Goal: Share content: Share content

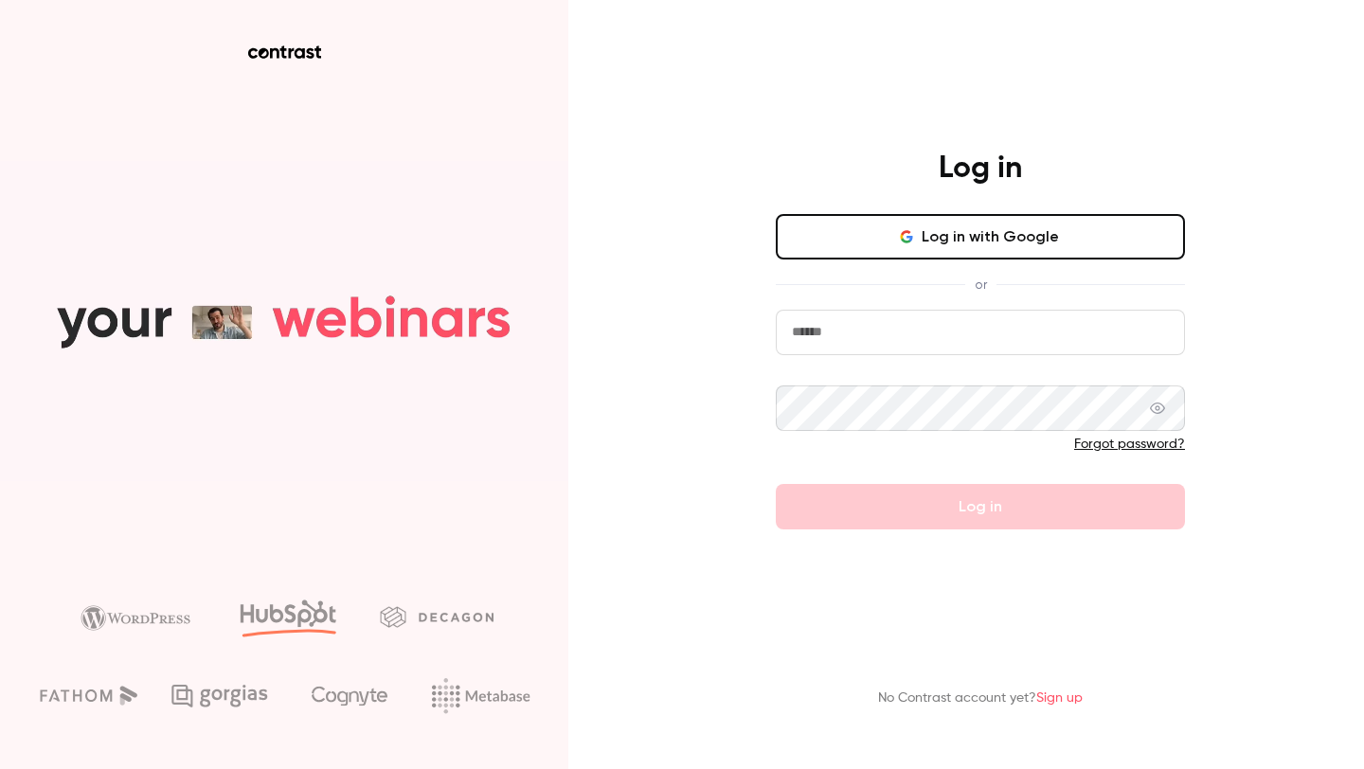
click at [834, 225] on button "Log in with Google" at bounding box center [980, 236] width 409 height 45
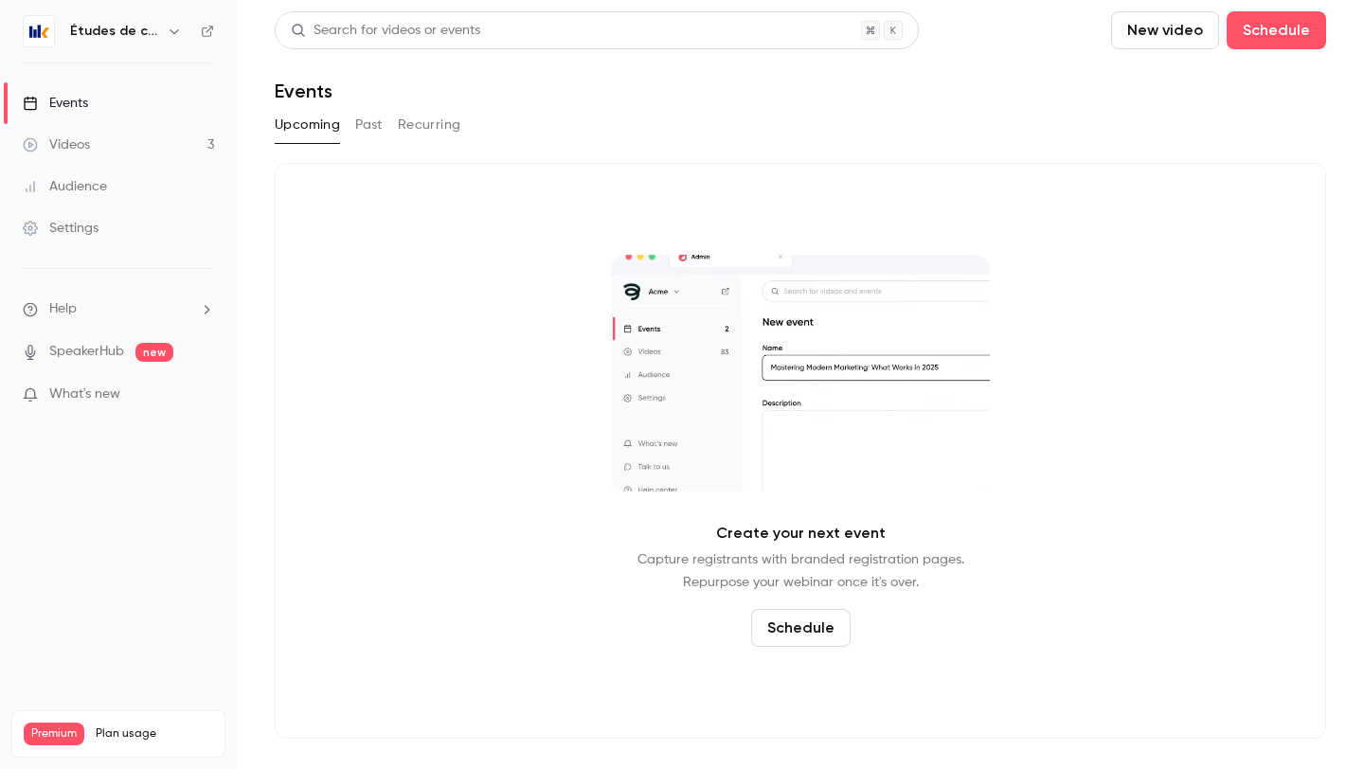
click at [170, 34] on icon "button" at bounding box center [174, 31] width 15 height 15
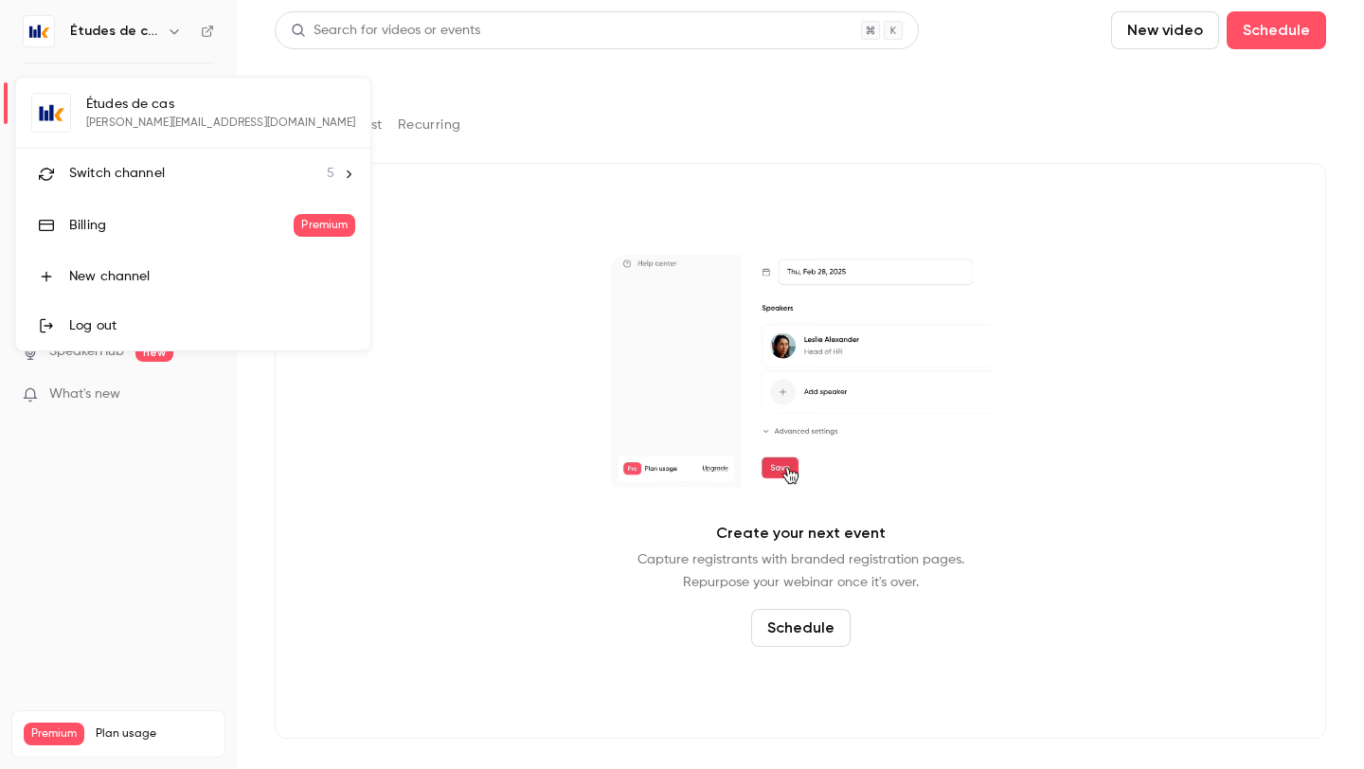
click at [208, 164] on div "Switch channel 5" at bounding box center [201, 174] width 265 height 20
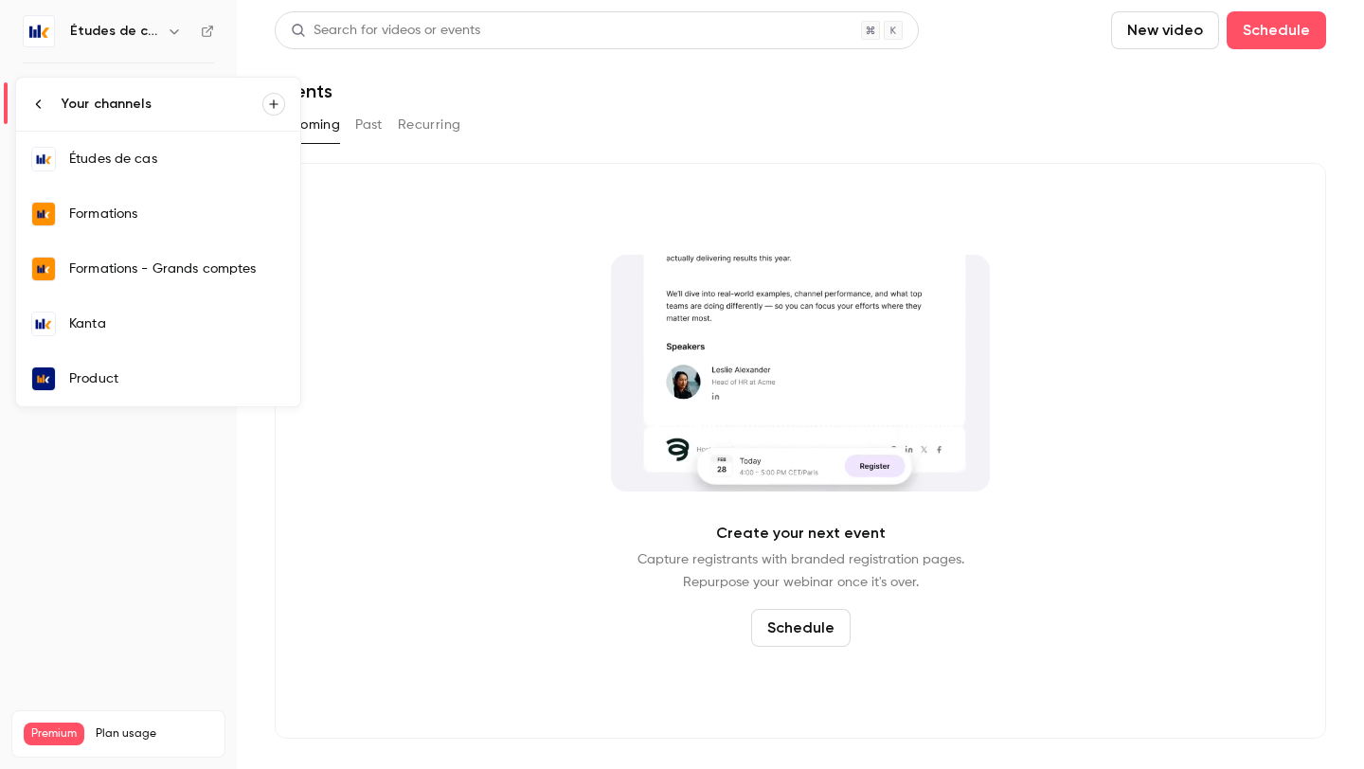
click at [211, 318] on div "Kanta" at bounding box center [177, 323] width 216 height 19
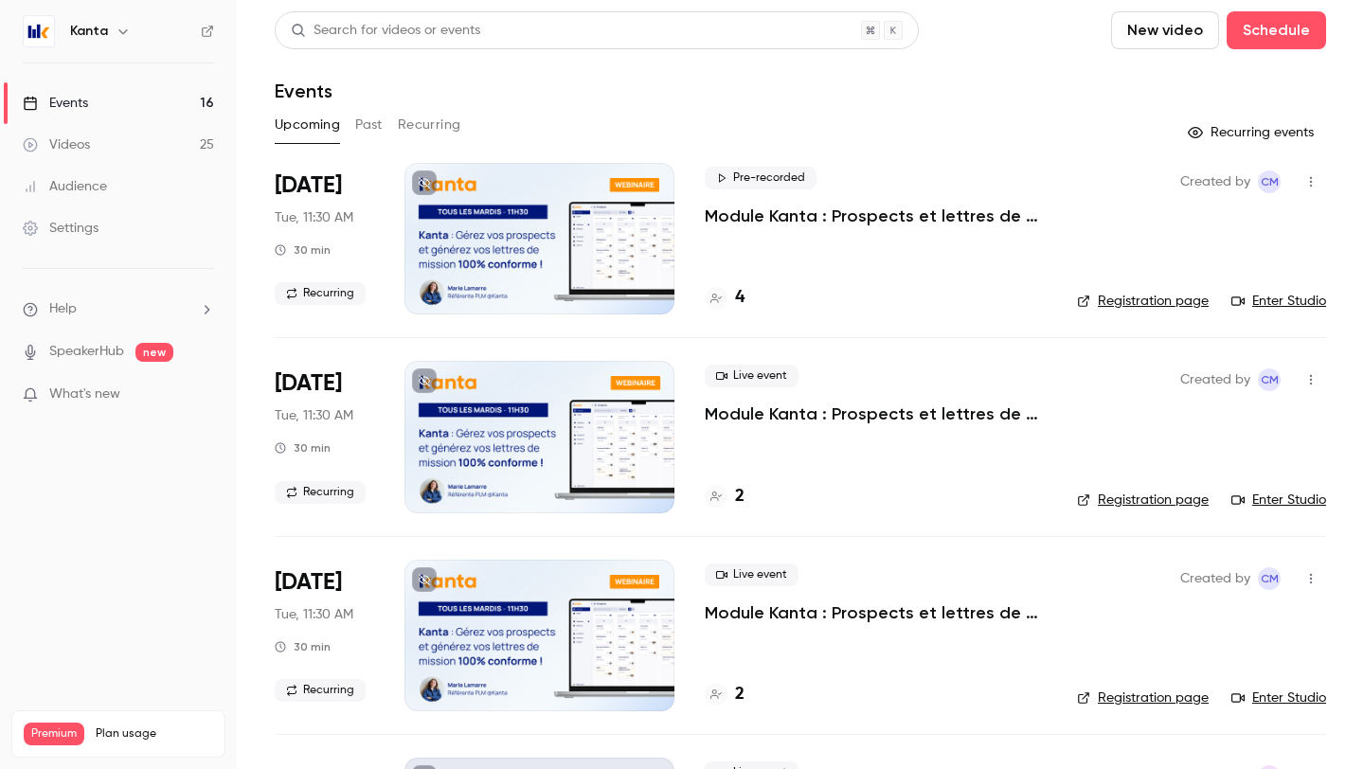
click at [734, 239] on div "Pre-recorded Module Kanta : Prospects et lettres de mission 4" at bounding box center [876, 239] width 342 height 152
click at [552, 278] on div at bounding box center [539, 239] width 270 height 152
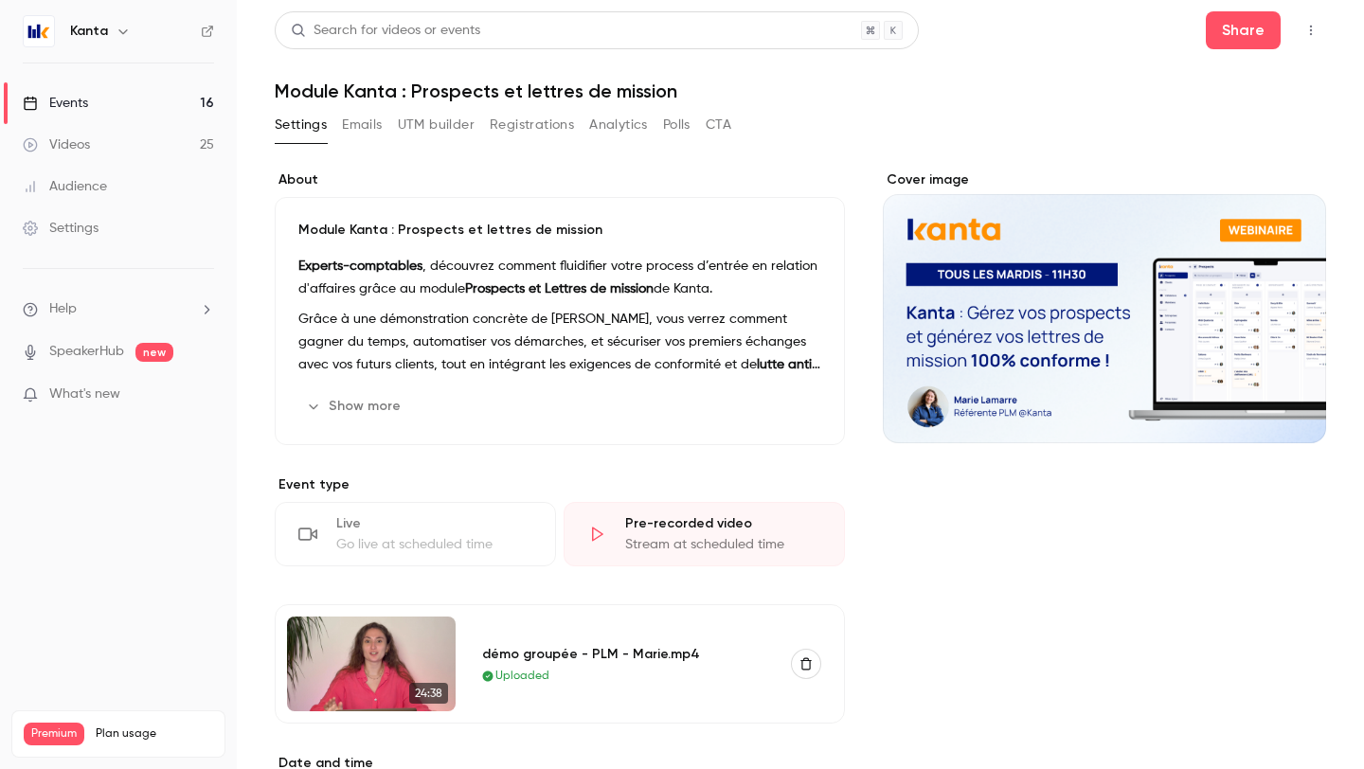
click at [429, 541] on div "Go live at scheduled time" at bounding box center [434, 544] width 196 height 19
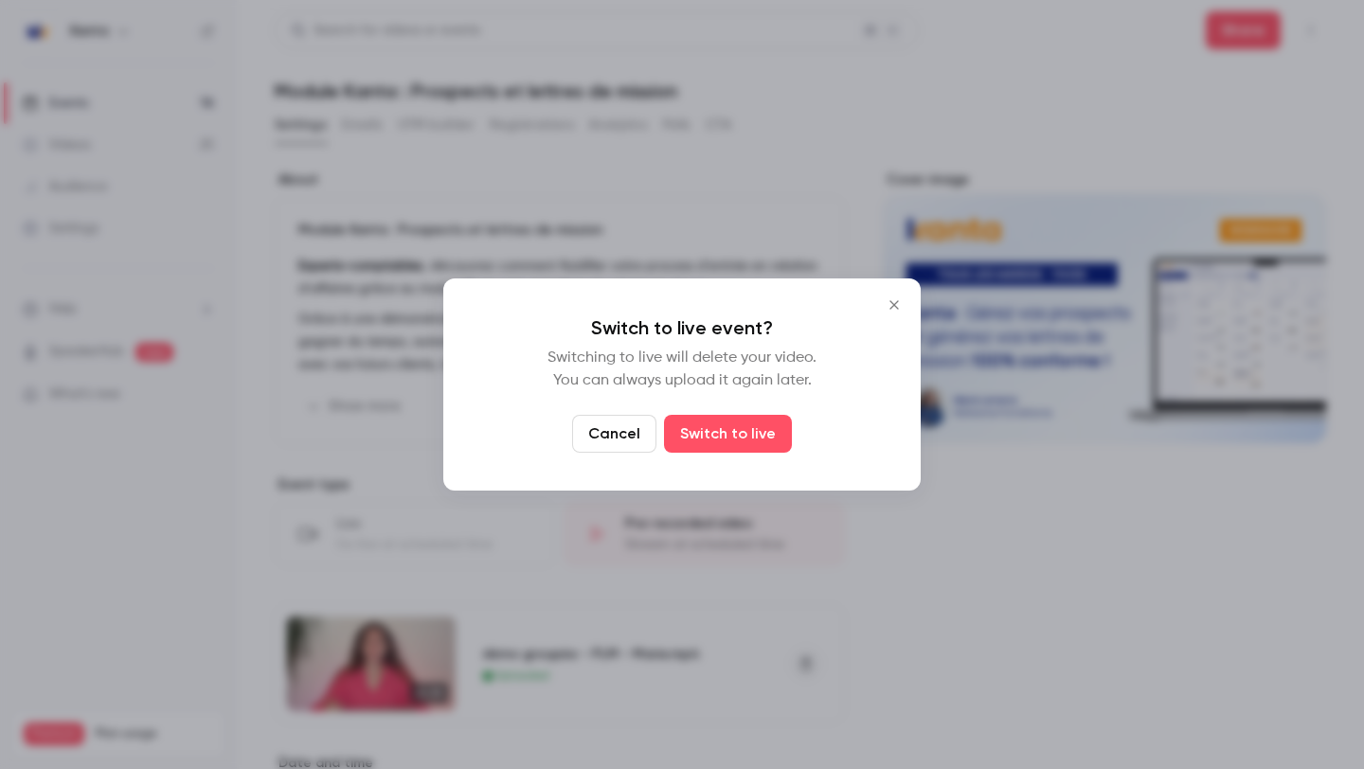
click at [886, 309] on icon "Close" at bounding box center [894, 304] width 23 height 15
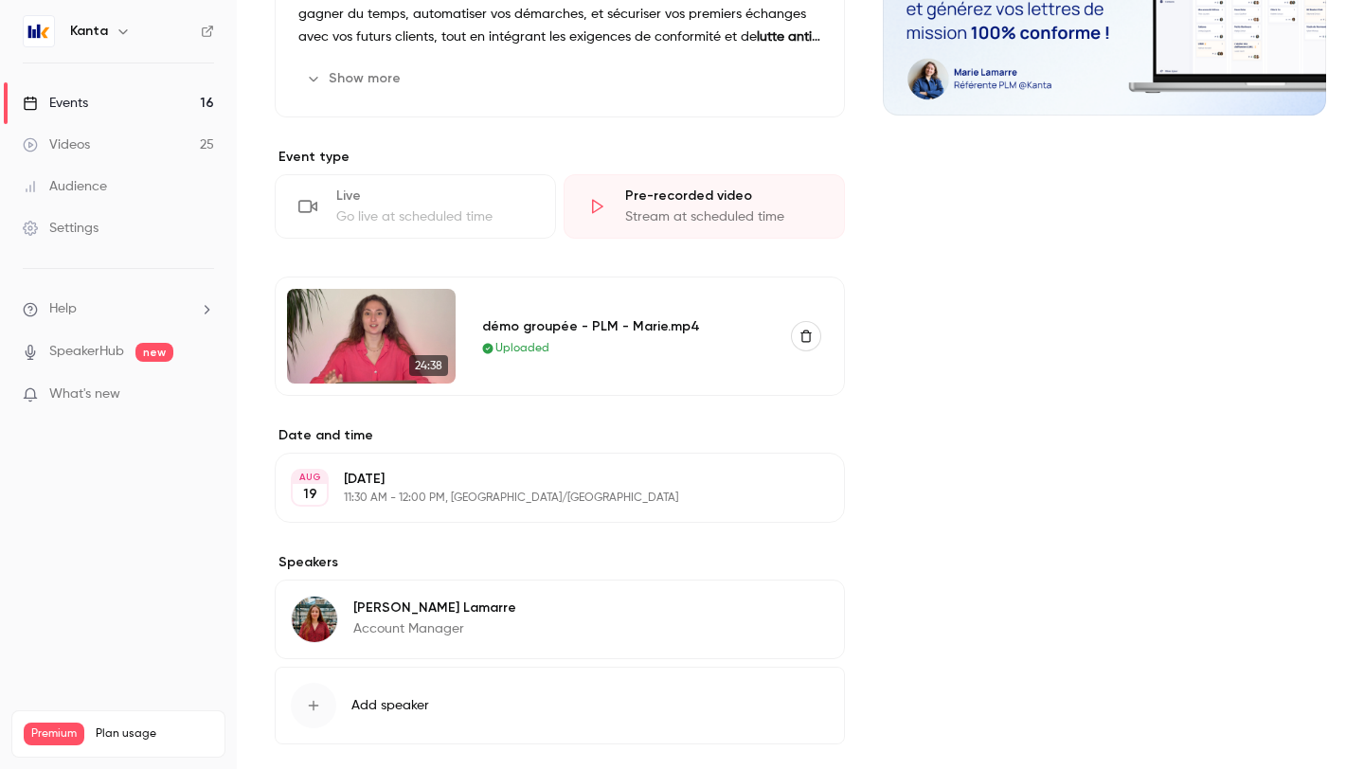
scroll to position [323, 0]
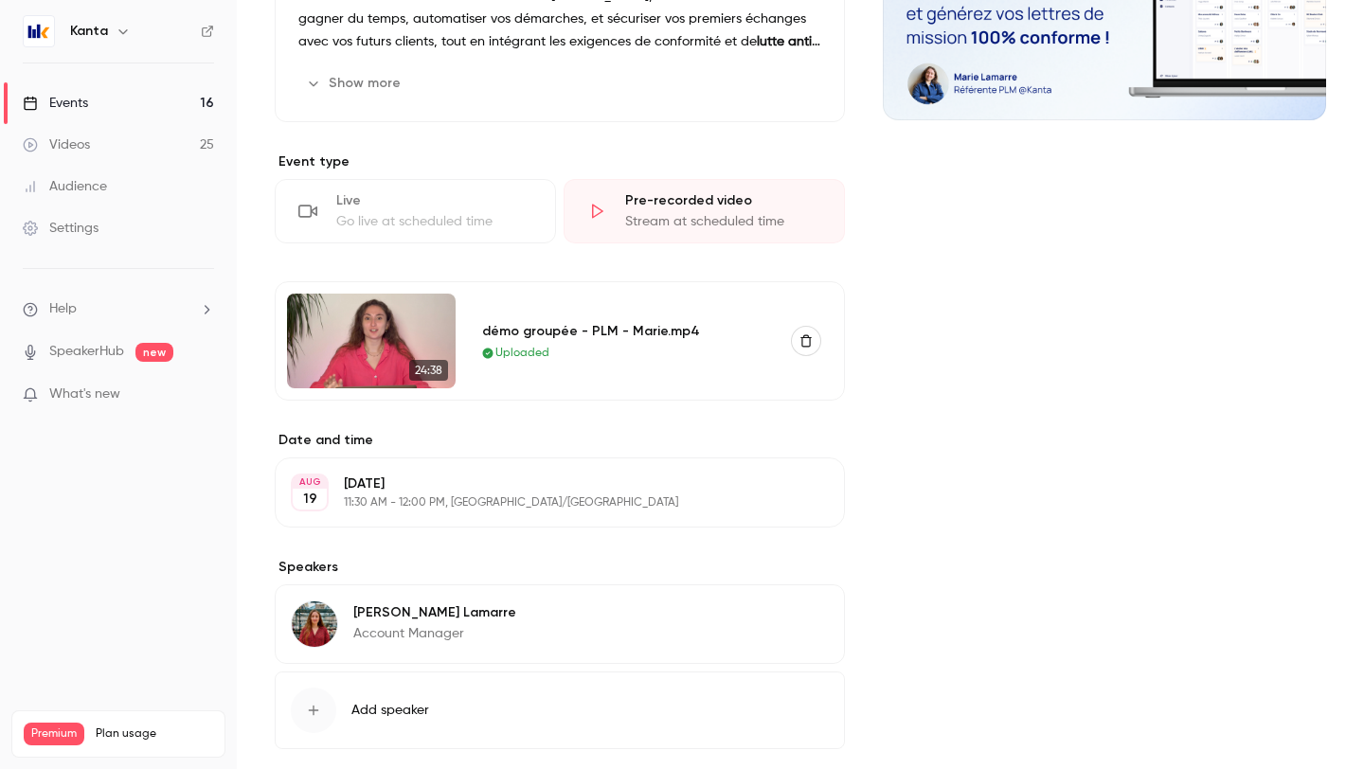
click at [590, 212] on icon at bounding box center [596, 211] width 19 height 19
click at [623, 207] on div "Pre-recorded video Stream at scheduled time" at bounding box center [704, 211] width 281 height 64
click at [681, 195] on div "Pre-recorded video" at bounding box center [723, 200] width 196 height 19
click at [655, 229] on div "Stream at scheduled time" at bounding box center [723, 221] width 196 height 19
click at [597, 209] on icon at bounding box center [596, 211] width 19 height 19
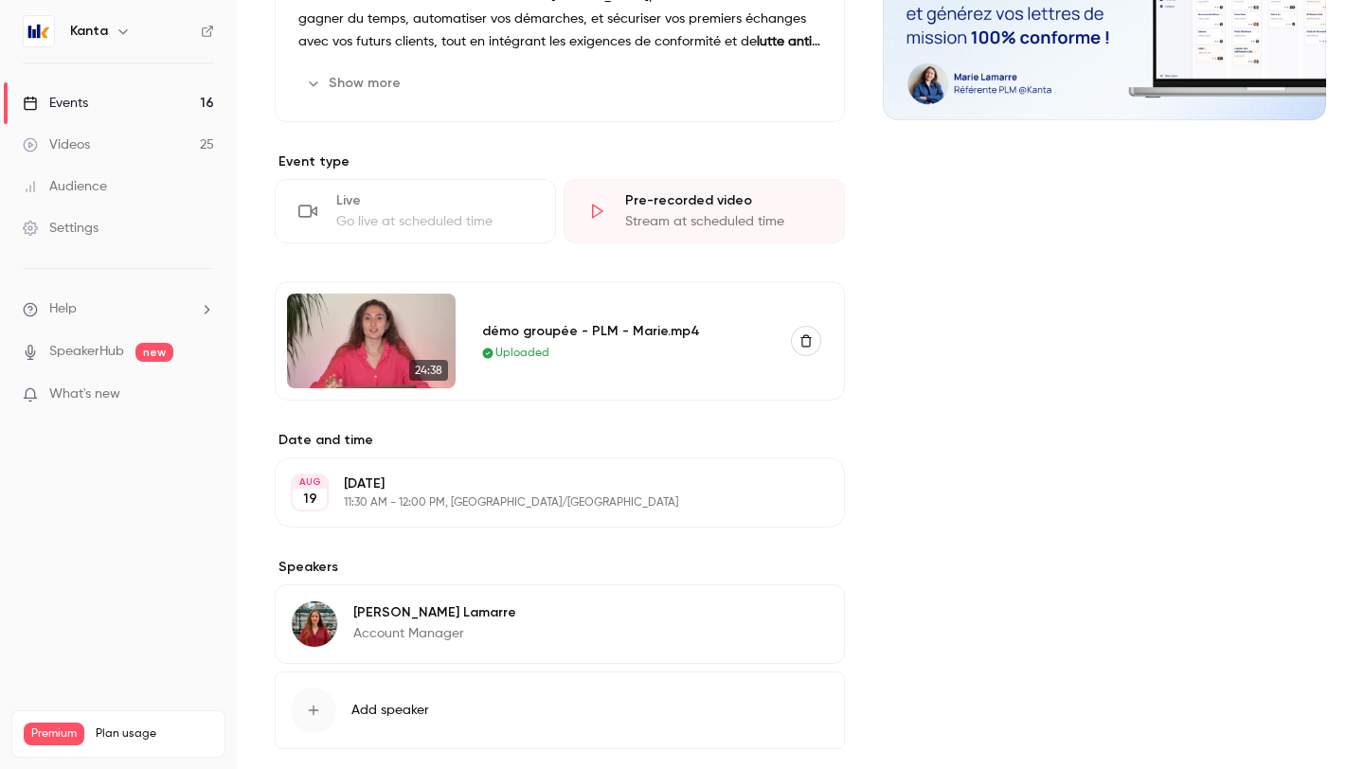
click at [691, 185] on div "Pre-recorded video Stream at scheduled time" at bounding box center [704, 211] width 281 height 64
click at [706, 209] on div "Pre-recorded video" at bounding box center [723, 200] width 196 height 19
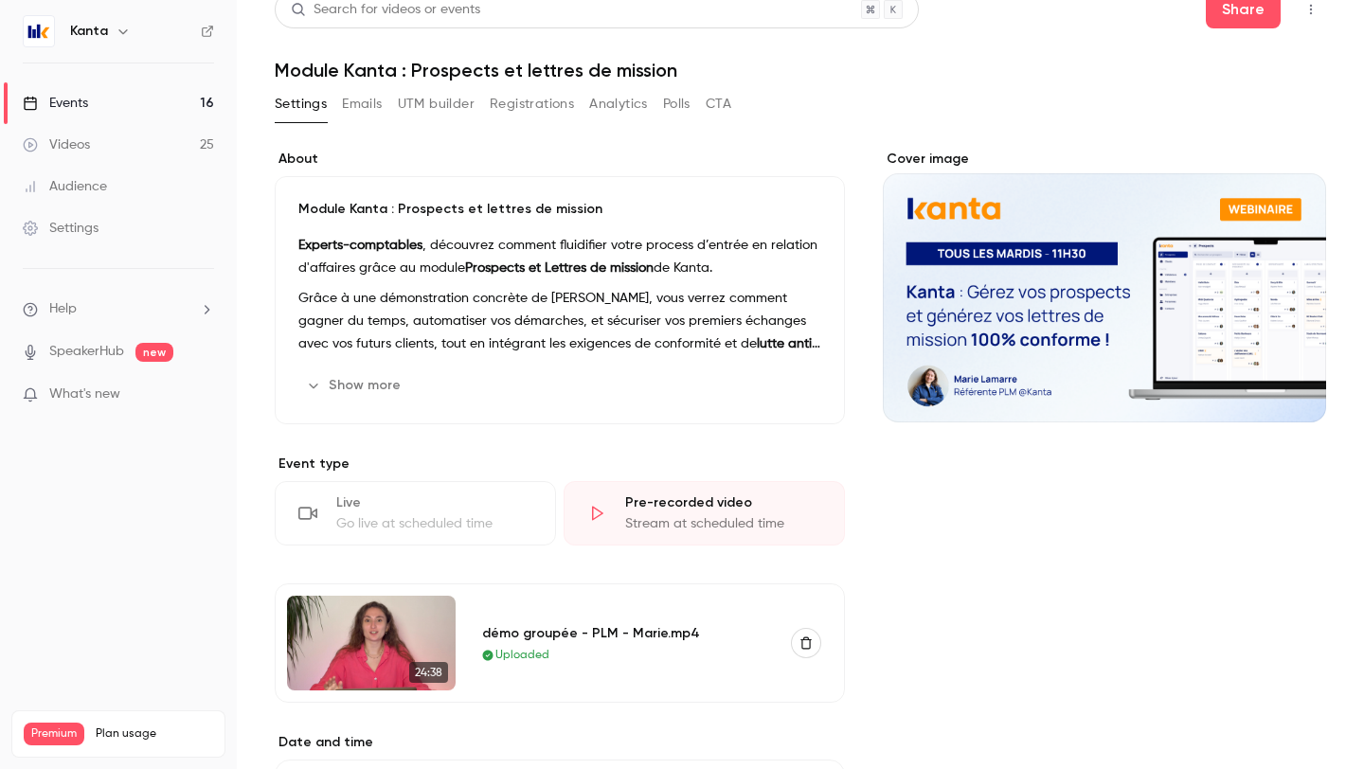
scroll to position [0, 0]
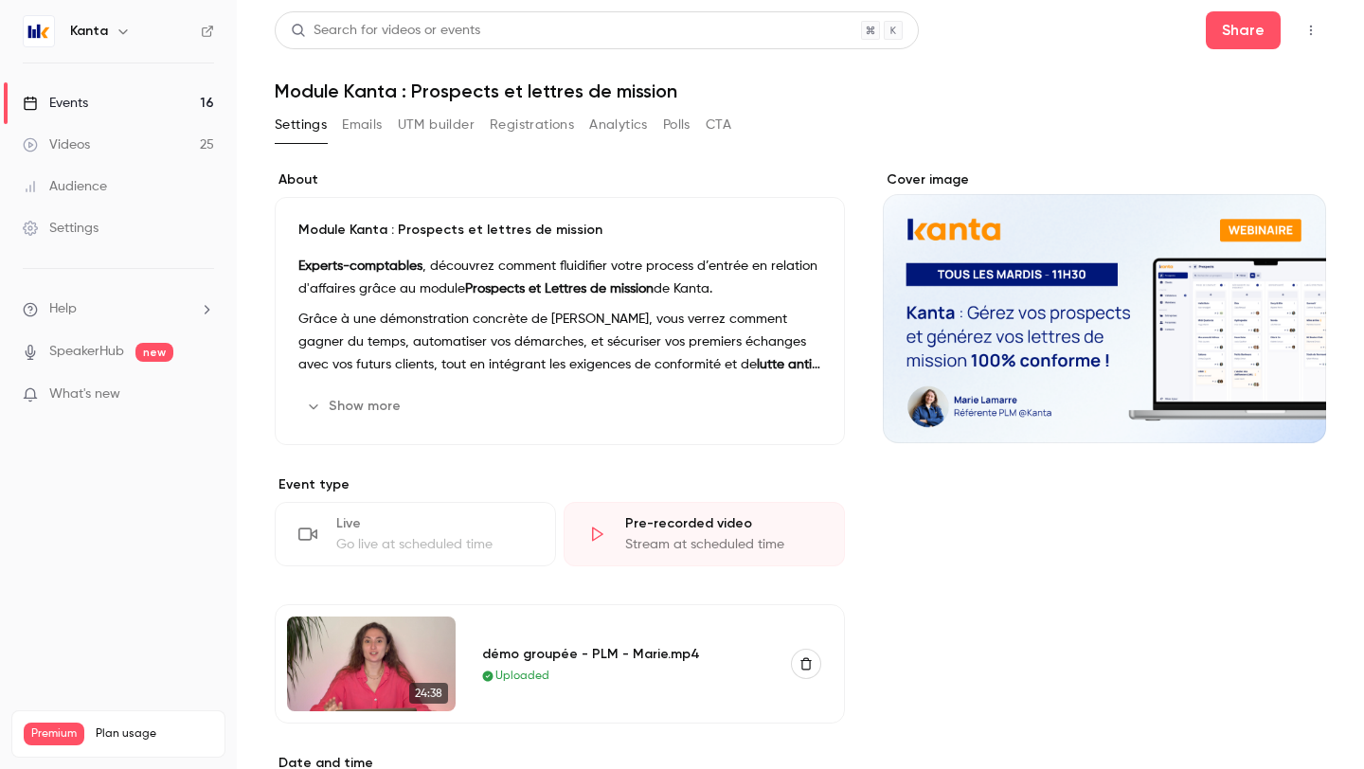
click at [545, 131] on button "Registrations" at bounding box center [532, 125] width 84 height 30
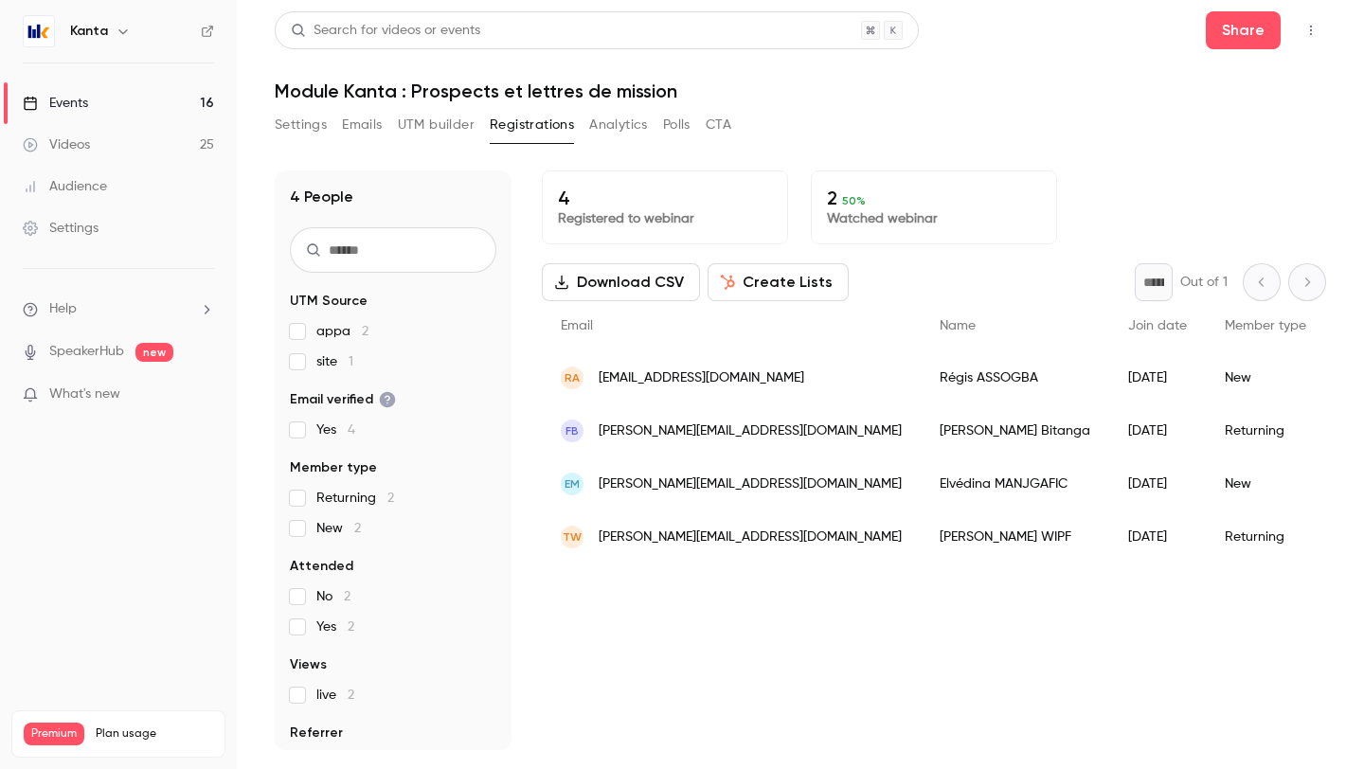
click at [313, 128] on button "Settings" at bounding box center [301, 125] width 52 height 30
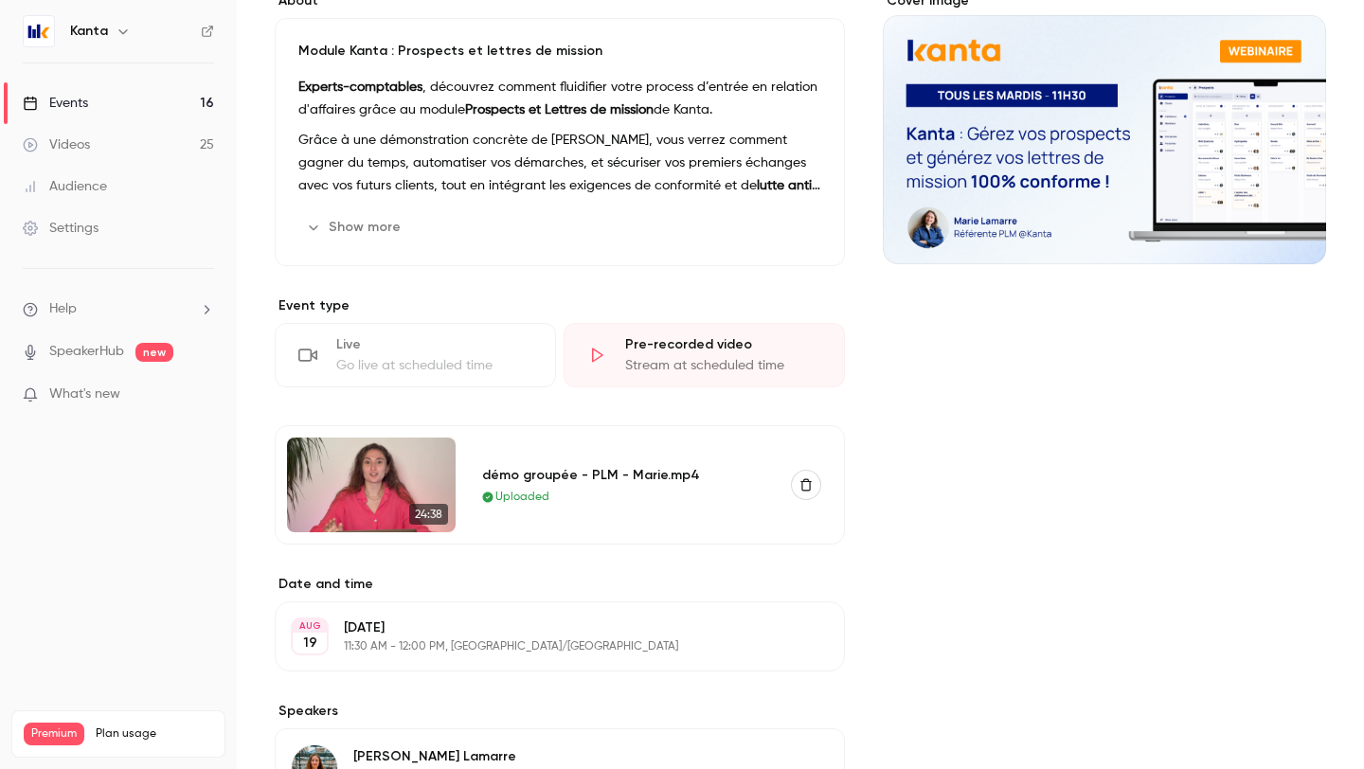
scroll to position [180, 0]
click at [387, 458] on img at bounding box center [371, 484] width 169 height 95
click at [553, 478] on div "démo groupée - PLM - Marie.mp4" at bounding box center [625, 474] width 286 height 20
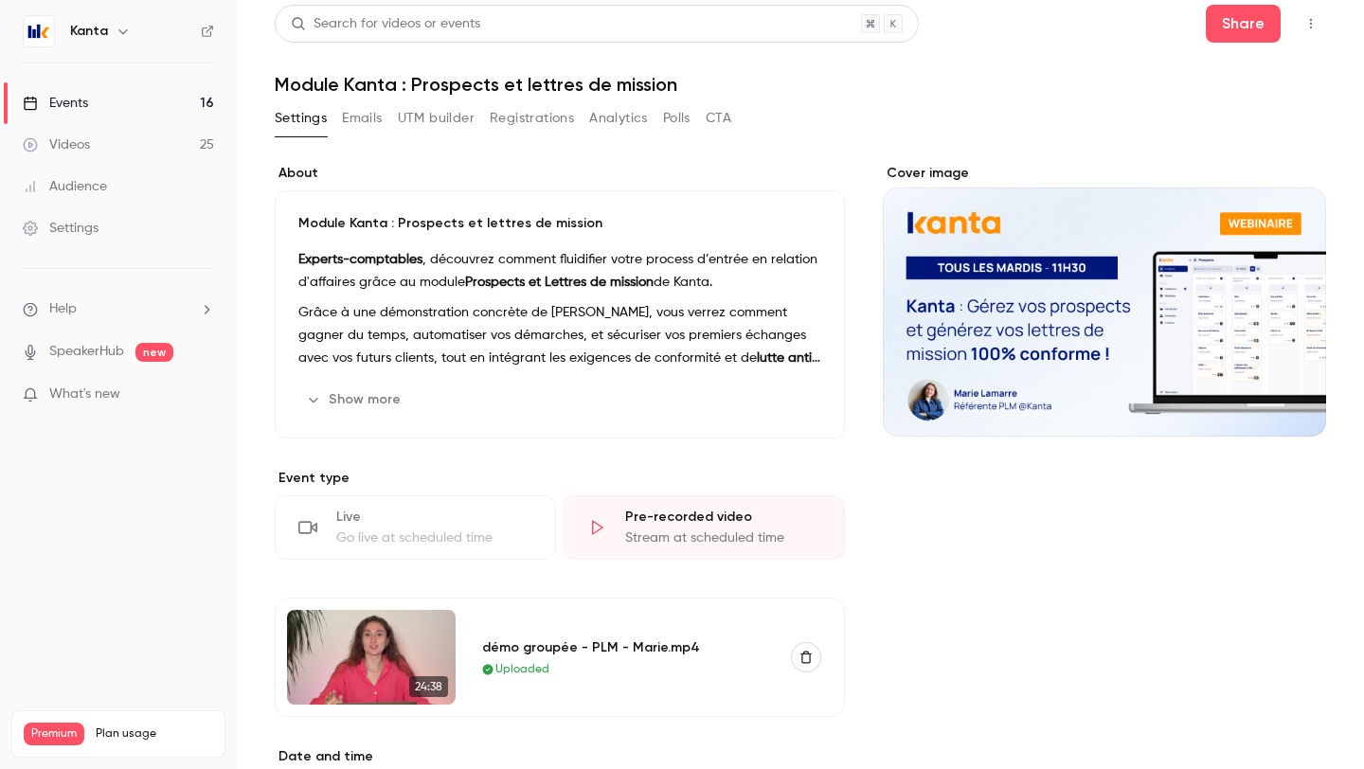
scroll to position [0, 0]
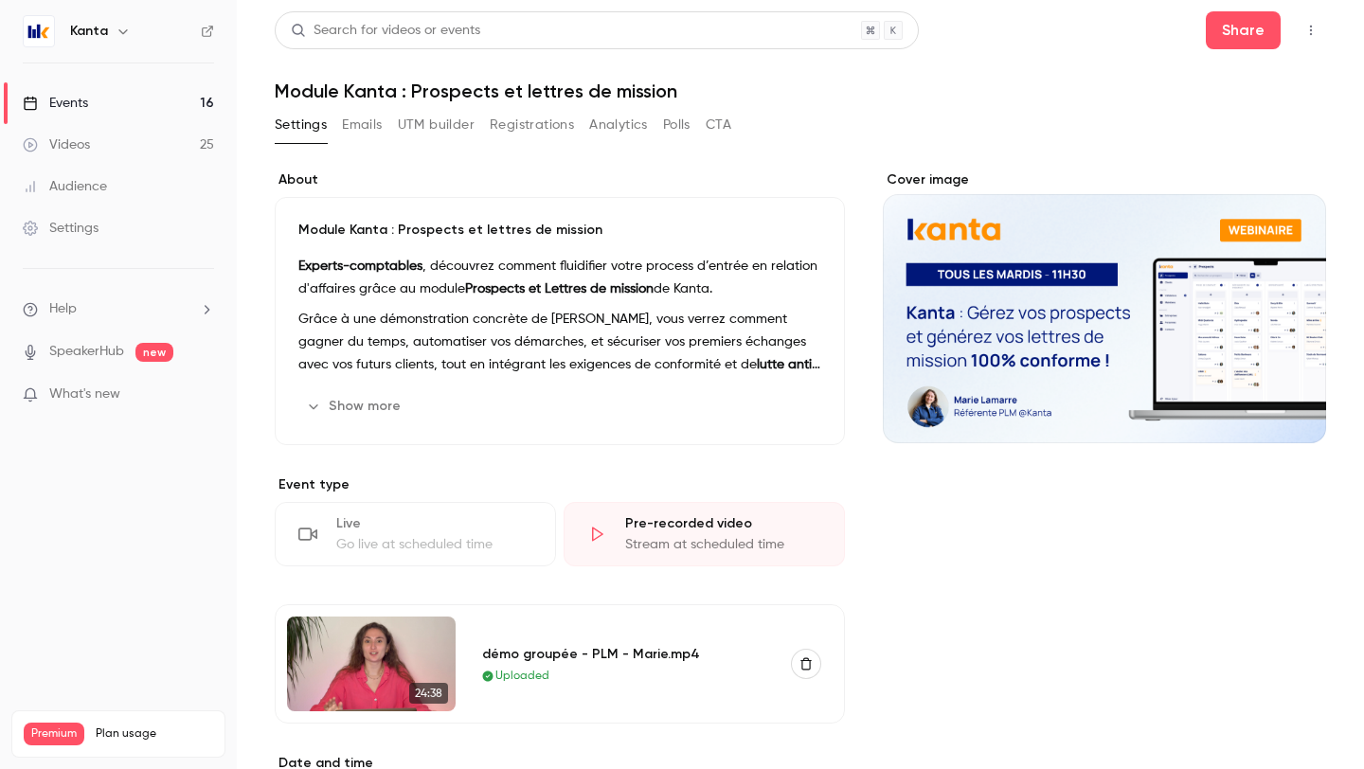
click at [636, 532] on div "Pre-recorded video" at bounding box center [723, 523] width 196 height 19
click at [1262, 27] on button "Share" at bounding box center [1243, 30] width 75 height 38
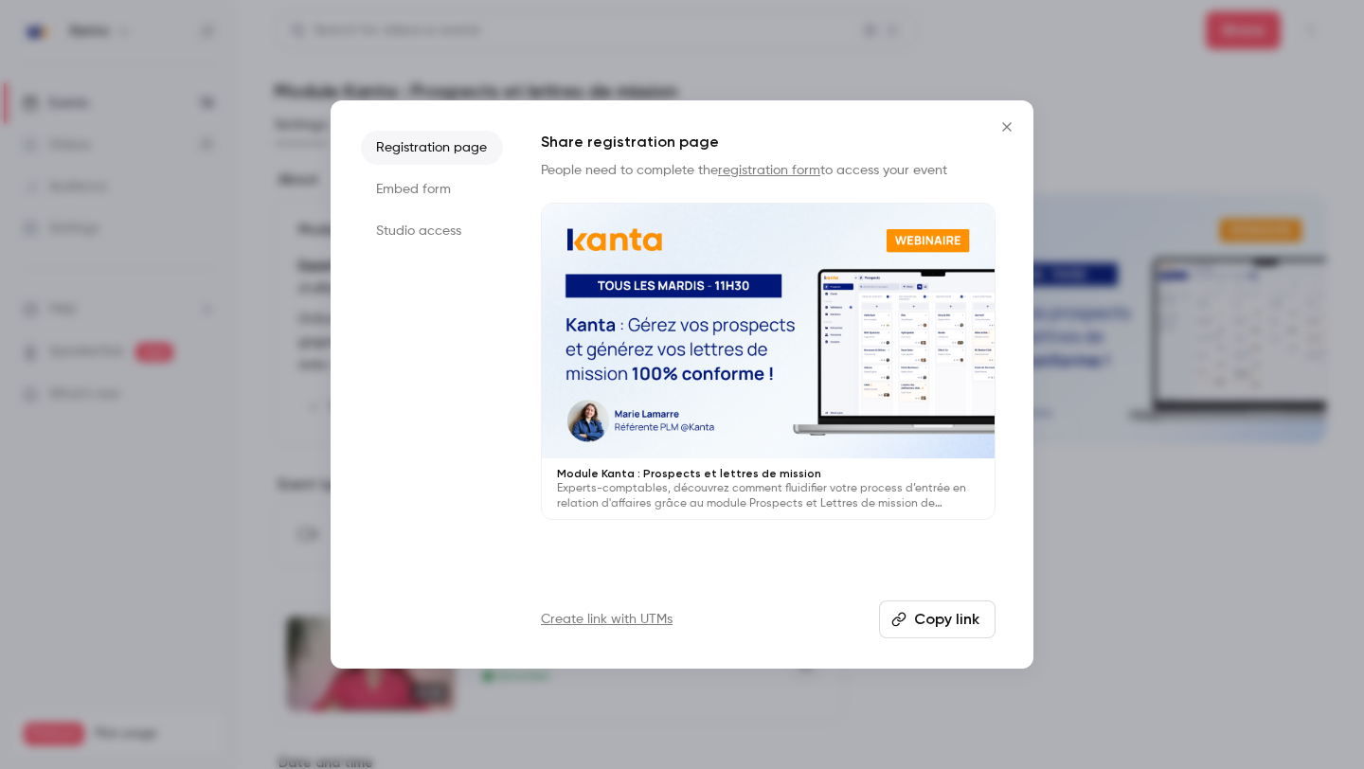
click at [917, 616] on button "Copy link" at bounding box center [937, 620] width 117 height 38
click at [1006, 135] on button "Close" at bounding box center [1007, 127] width 38 height 38
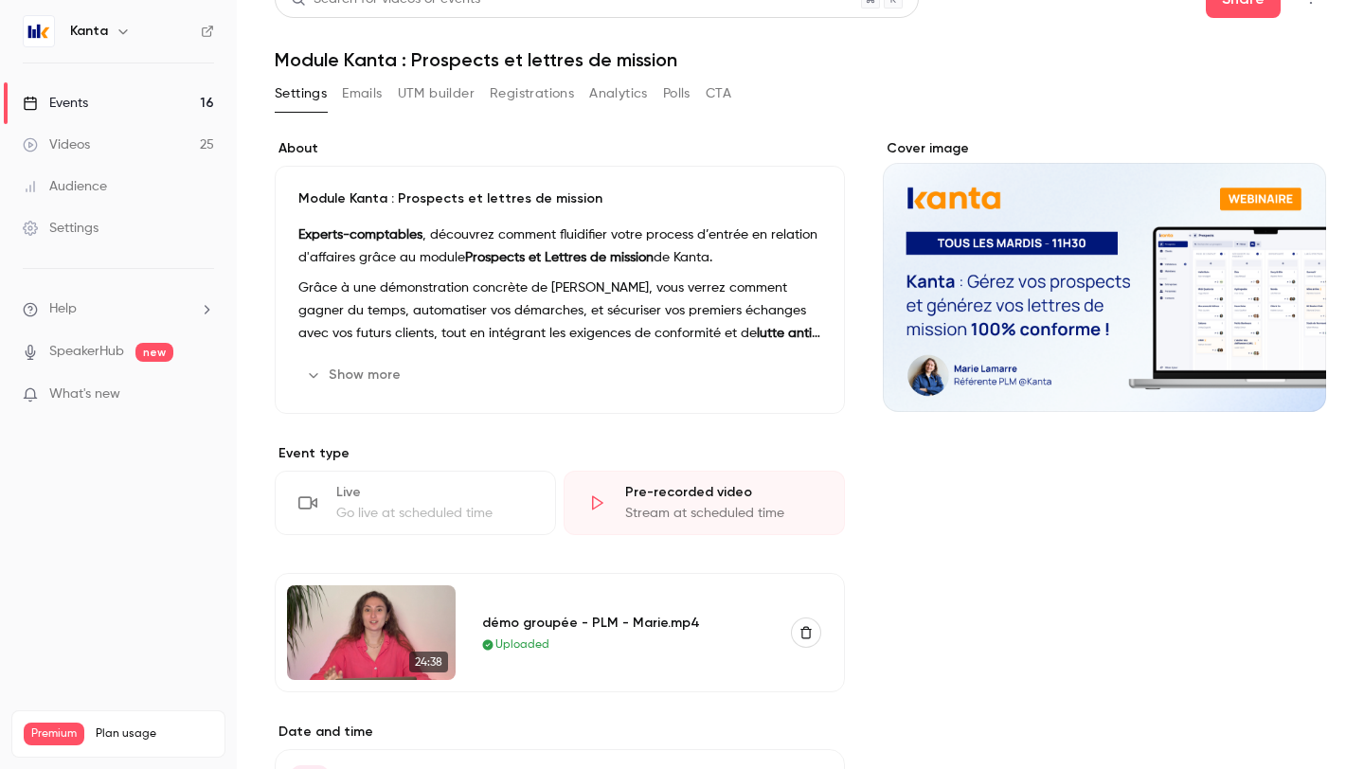
scroll to position [8, 0]
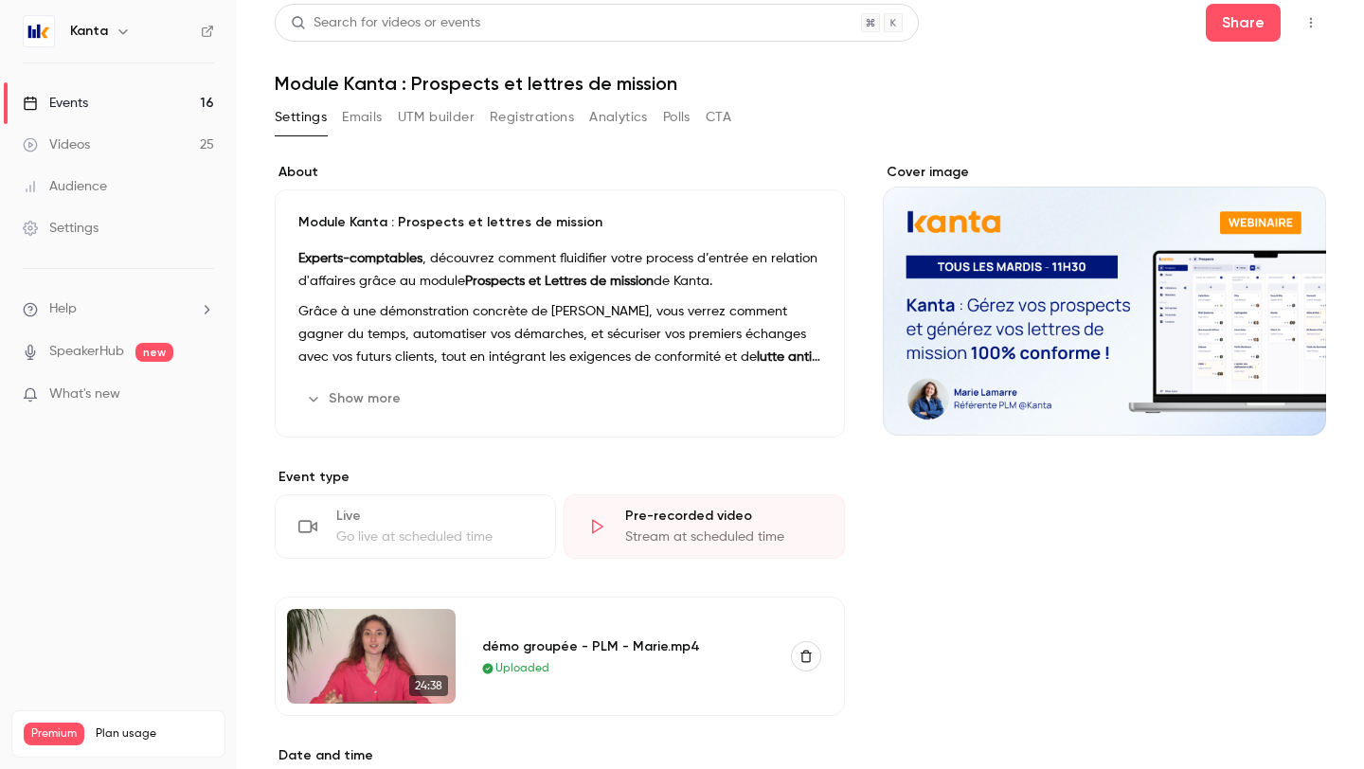
click at [529, 113] on button "Registrations" at bounding box center [532, 117] width 84 height 30
